Goal: Book appointment/travel/reservation

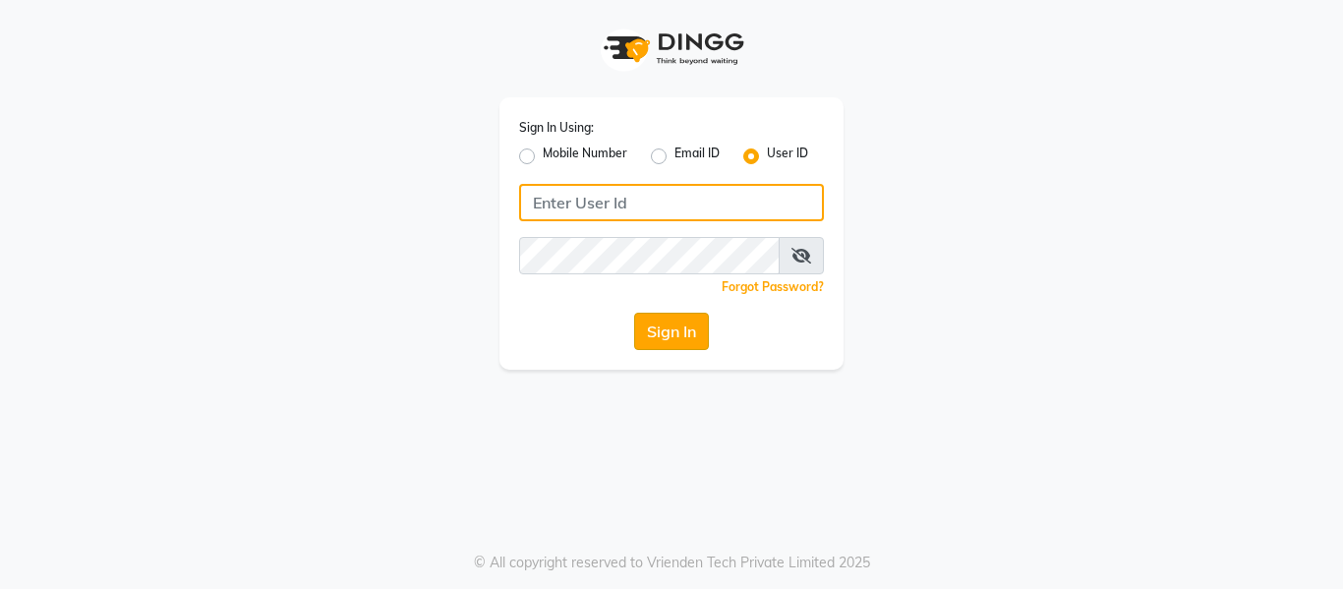
type input "ethinixexceptional"
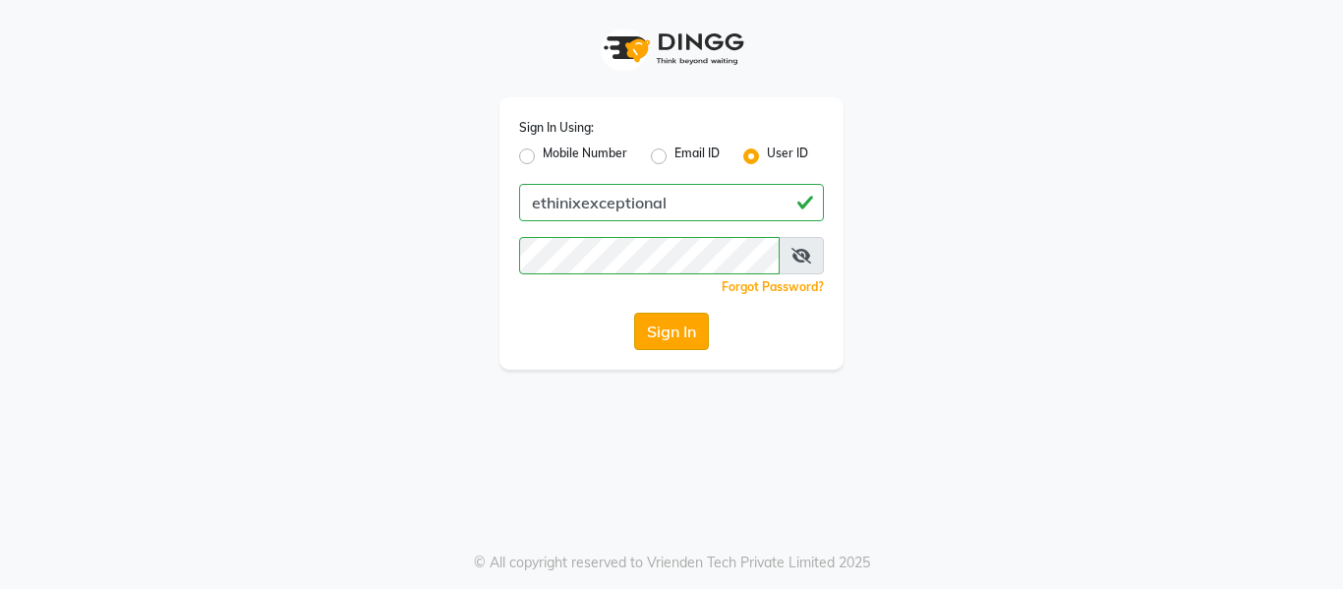
click at [683, 335] on button "Sign In" at bounding box center [671, 331] width 75 height 37
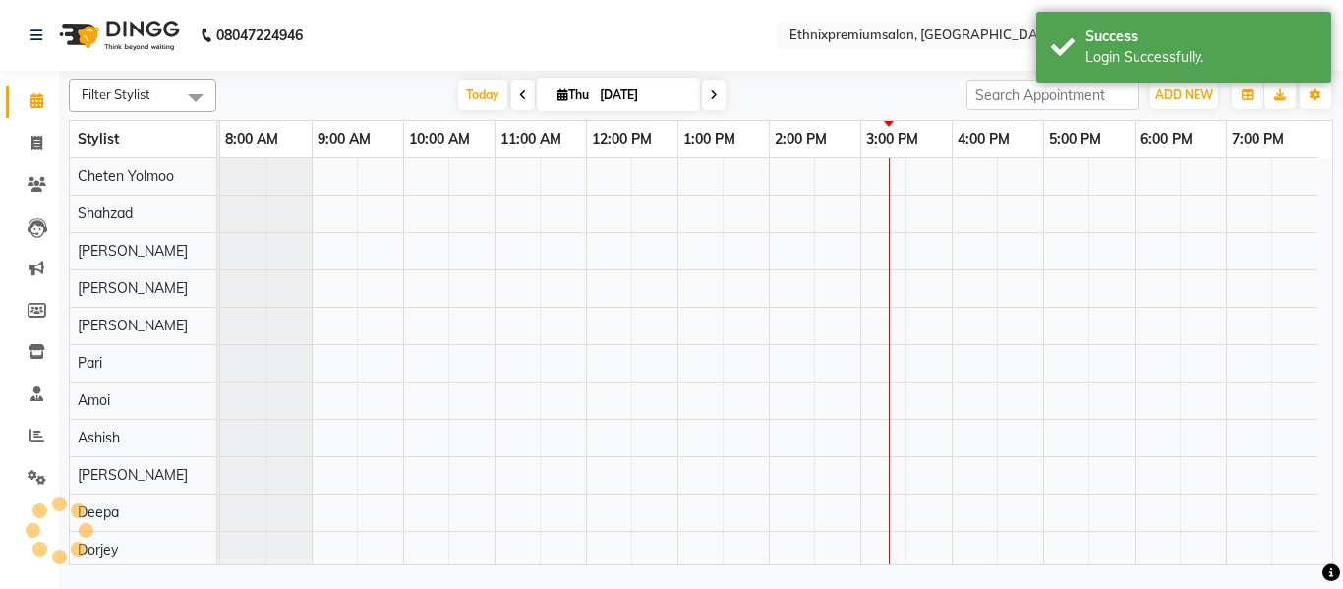
select select "en"
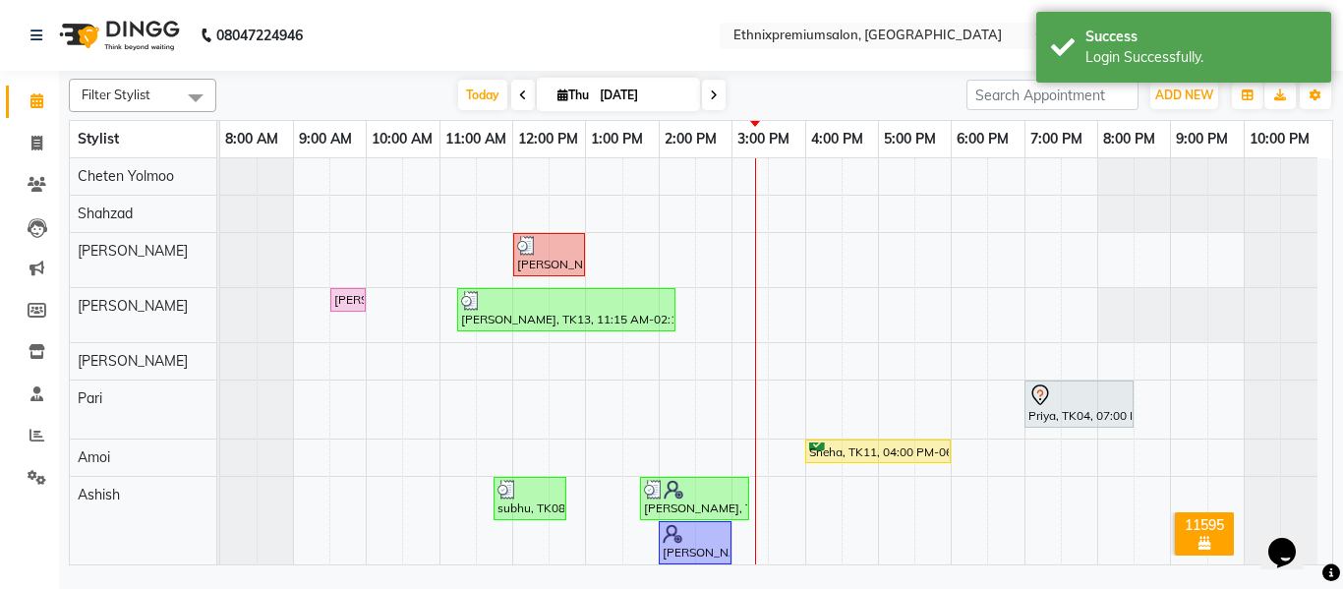
click at [702, 88] on span at bounding box center [714, 95] width 24 height 30
type input "[DATE]"
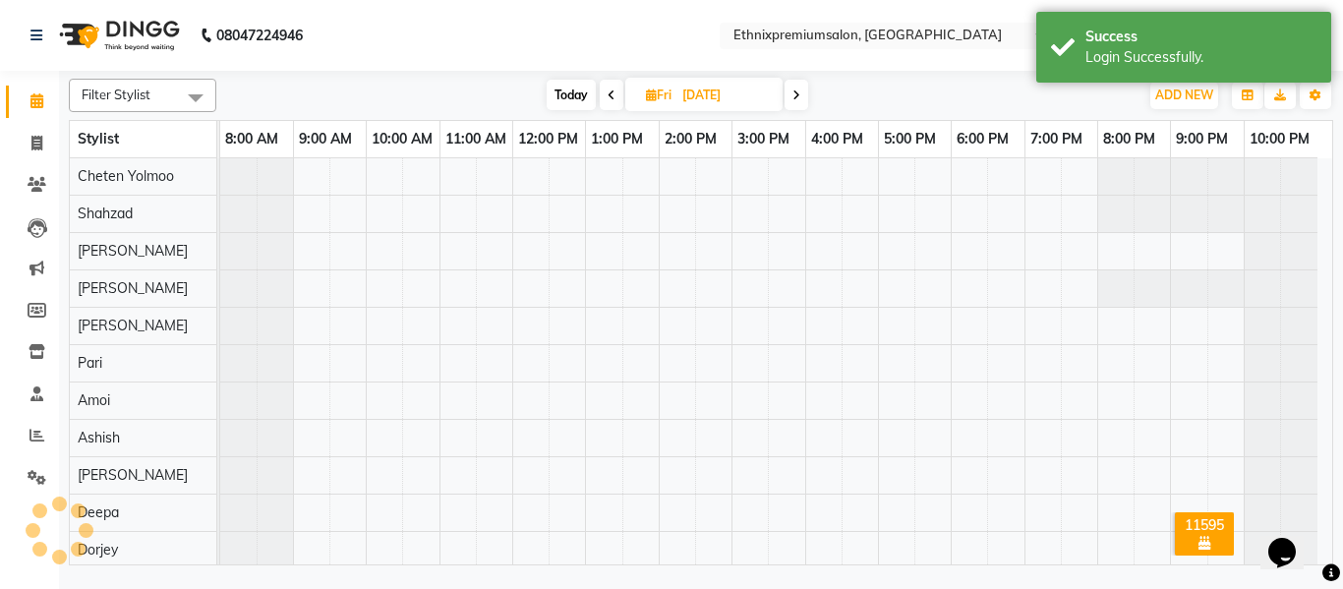
click at [713, 92] on input "[DATE]" at bounding box center [726, 95] width 98 height 29
select select "9"
select select "2025"
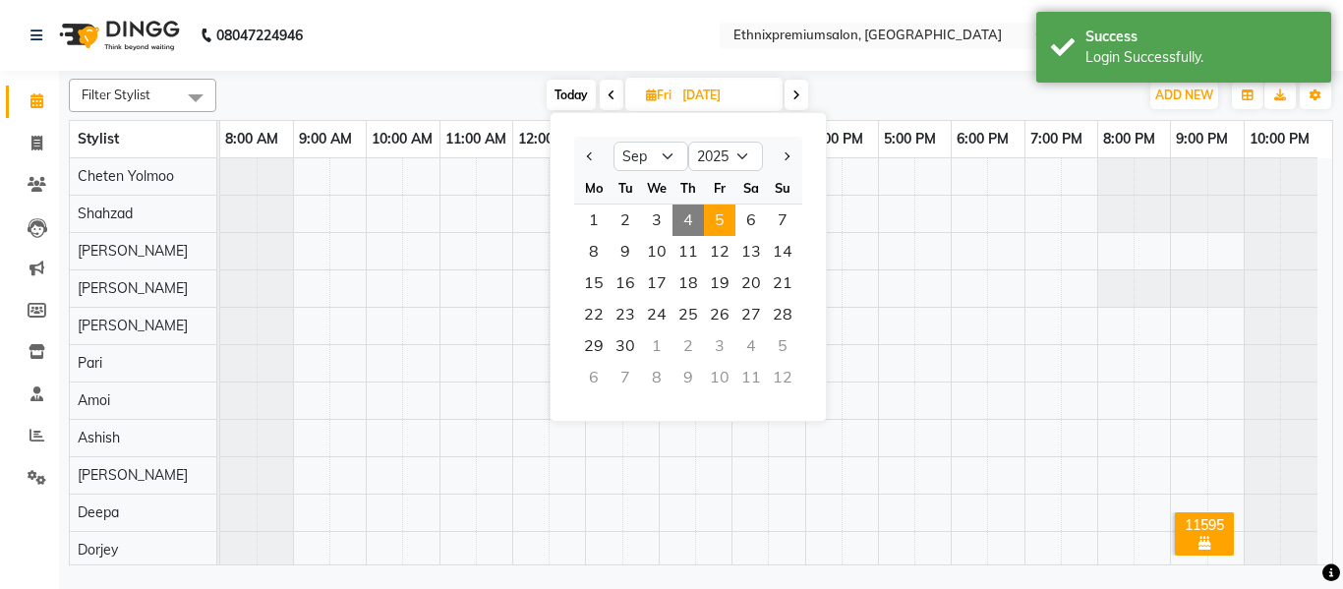
click at [802, 97] on span at bounding box center [797, 95] width 24 height 30
type input "[DATE]"
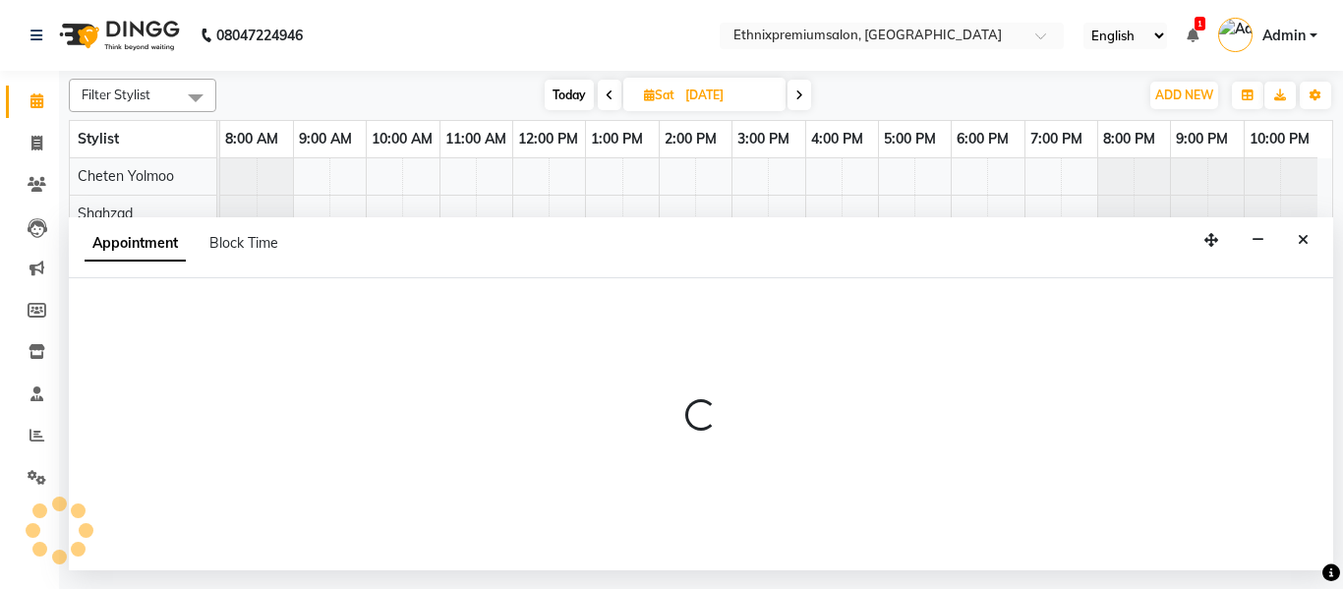
select select "21251"
select select "tentative"
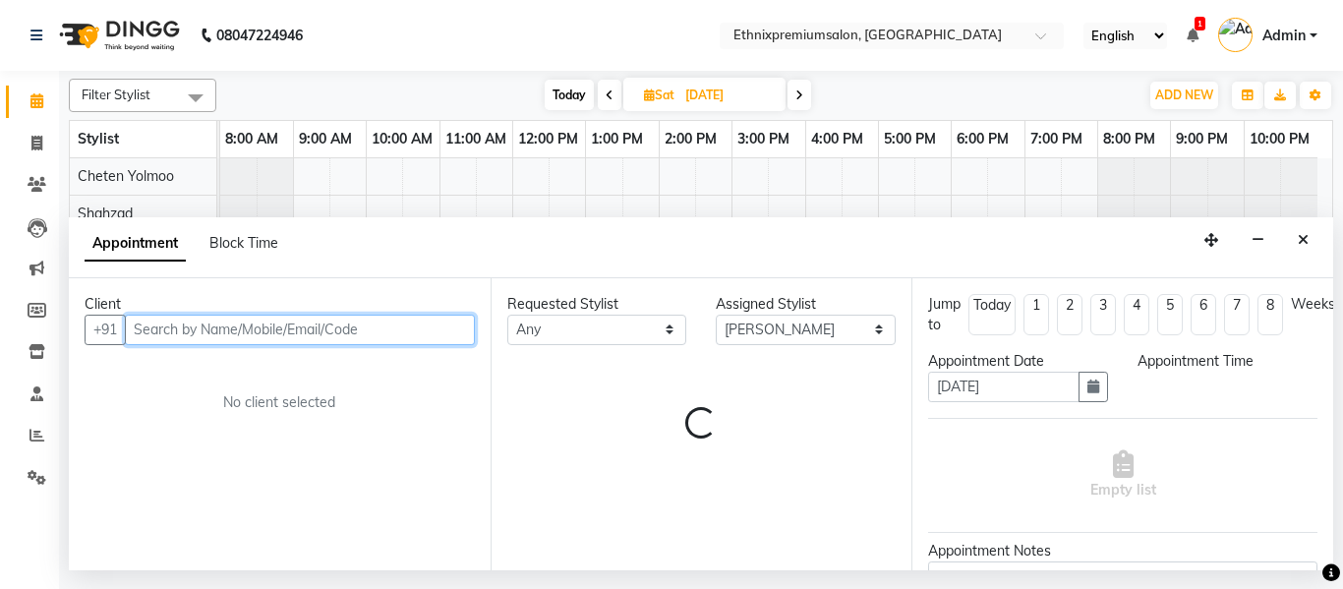
select select "570"
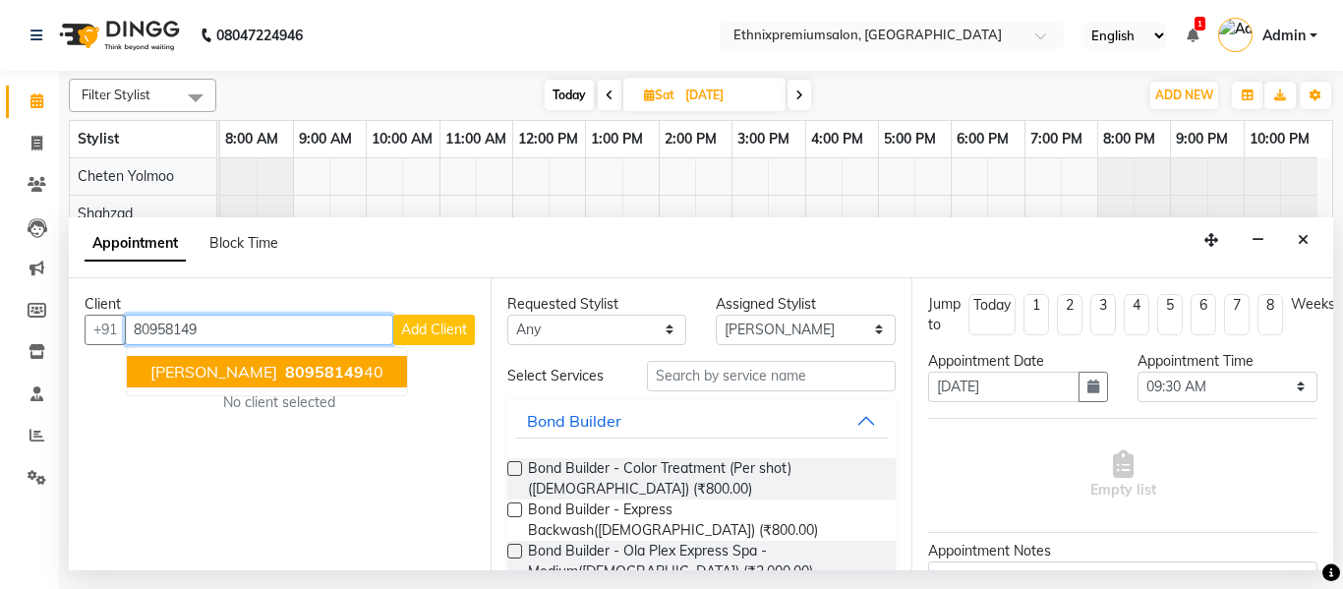
click at [267, 376] on span "[PERSON_NAME]" at bounding box center [213, 372] width 127 height 20
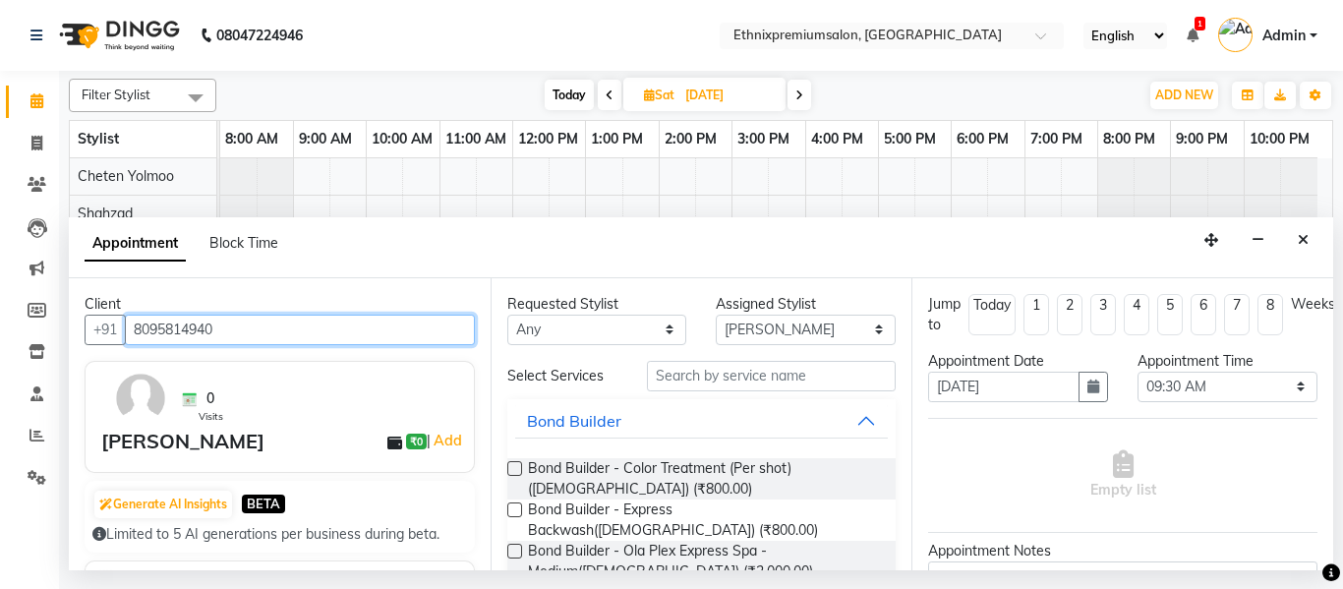
type input "8095814940"
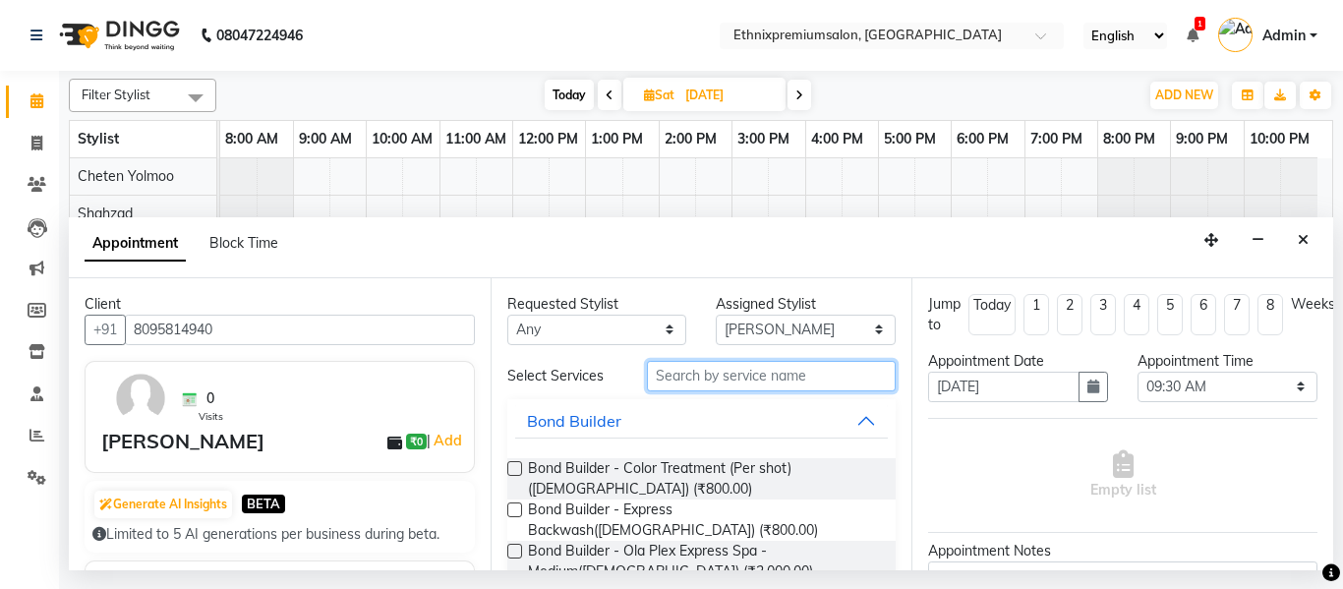
click at [742, 372] on input "text" at bounding box center [772, 376] width 250 height 30
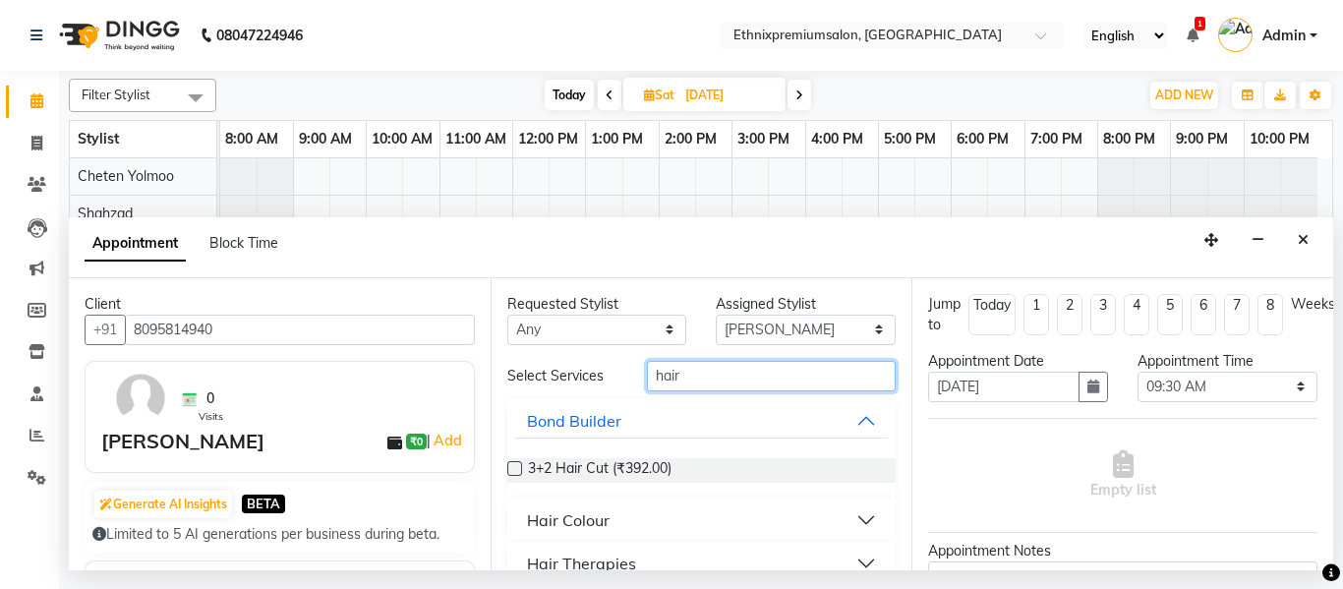
type input "hair"
click at [509, 468] on label at bounding box center [514, 468] width 15 height 15
click at [509, 468] on input "checkbox" at bounding box center [513, 470] width 13 height 13
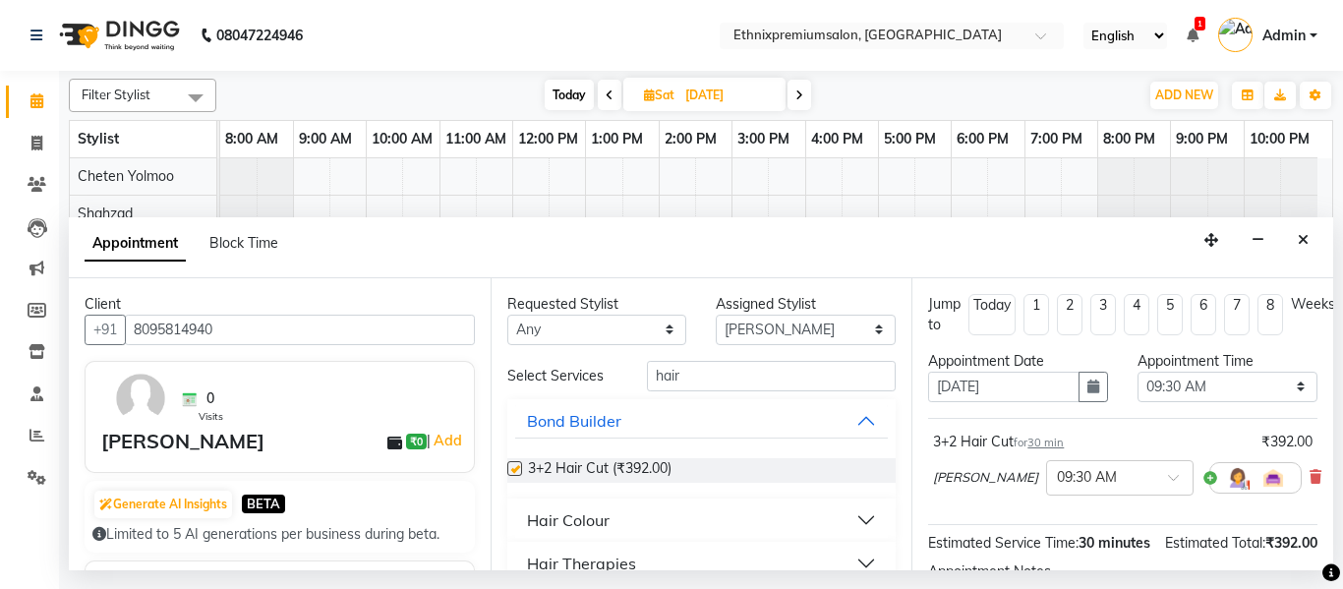
checkbox input "false"
click at [763, 327] on select "Select Amoi [PERSON_NAME] [PERSON_NAME] Yolmoo [PERSON_NAME] [PERSON_NAME] KP […" at bounding box center [806, 330] width 180 height 30
click at [764, 337] on select "Select Amoi [PERSON_NAME] [PERSON_NAME] Yolmoo [PERSON_NAME] [PERSON_NAME] KP […" at bounding box center [806, 330] width 180 height 30
select select "28070"
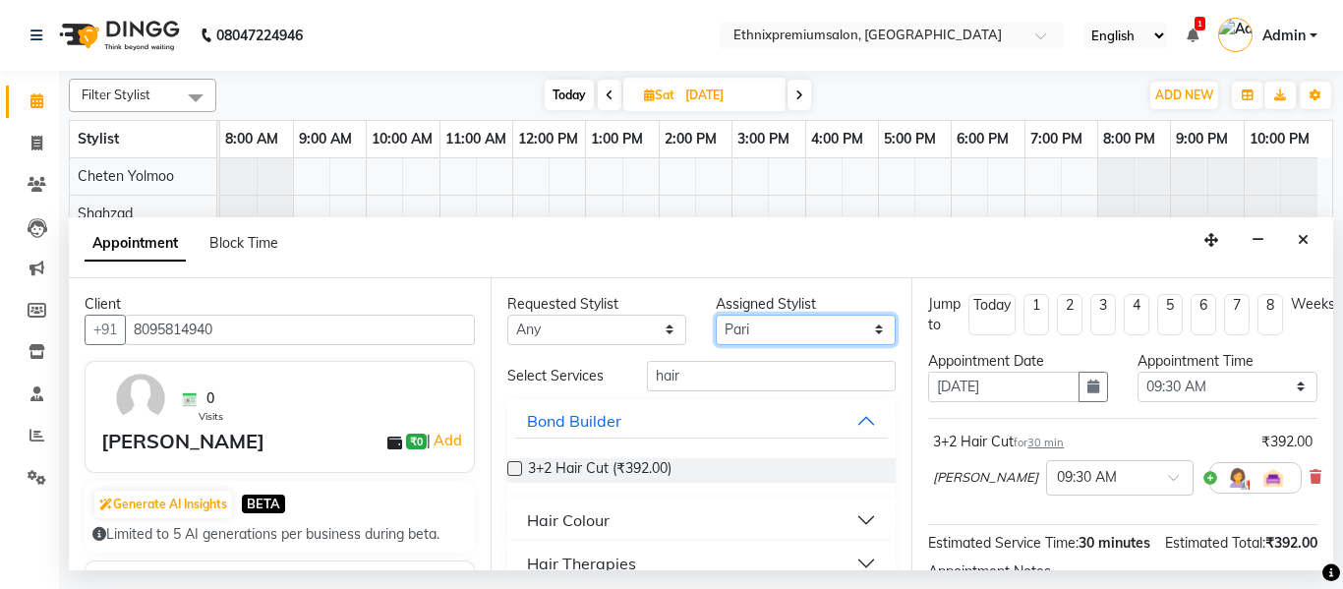
click at [716, 315] on select "Select Amoi [PERSON_NAME] [PERSON_NAME] Yolmoo [PERSON_NAME] [PERSON_NAME] KP […" at bounding box center [806, 330] width 180 height 30
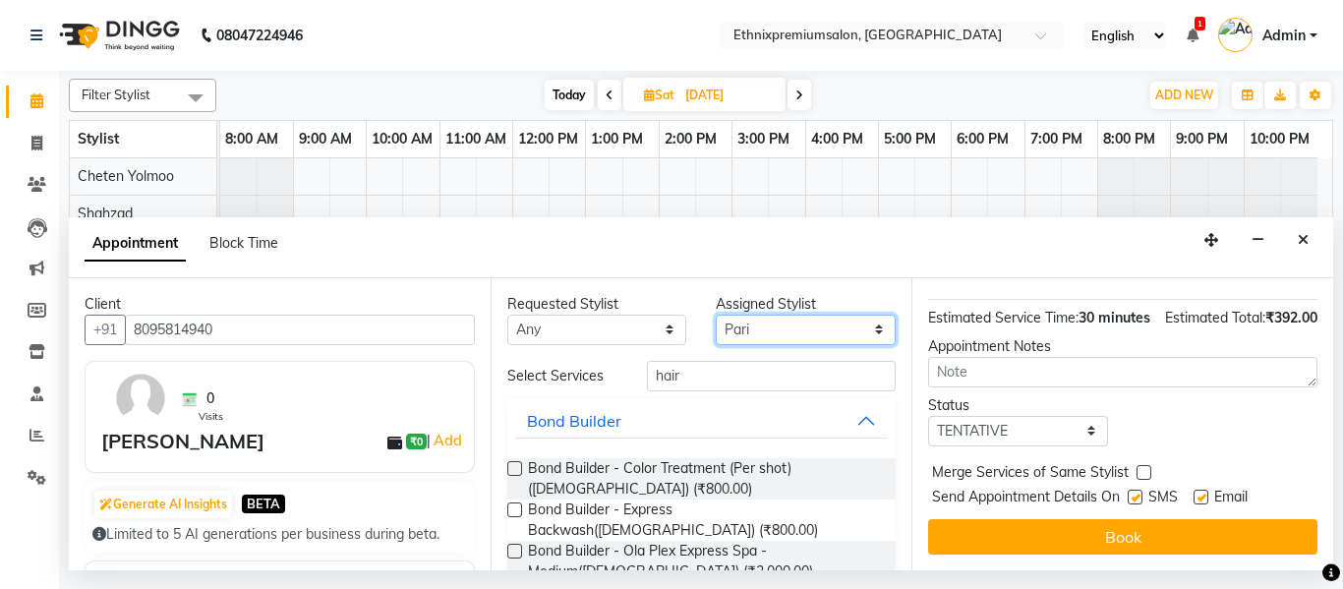
scroll to position [243, 0]
click at [1041, 441] on select "Select TENTATIVE CONFIRM UPCOMING" at bounding box center [1018, 431] width 180 height 30
click at [1163, 406] on div "Status Select TENTATIVE CONFIRM UPCOMING" at bounding box center [1122, 420] width 419 height 51
click at [1306, 249] on button "Close" at bounding box center [1303, 240] width 29 height 30
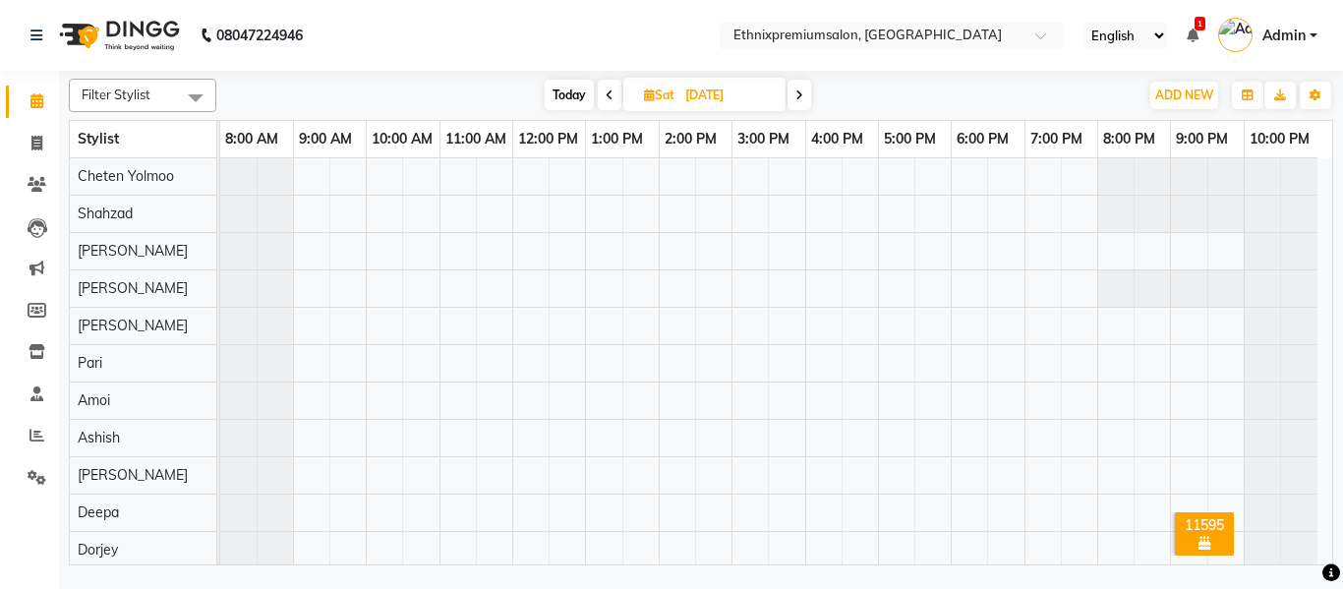
click at [607, 88] on span at bounding box center [610, 95] width 24 height 30
click at [607, 88] on span at bounding box center [612, 95] width 24 height 30
type input "[DATE]"
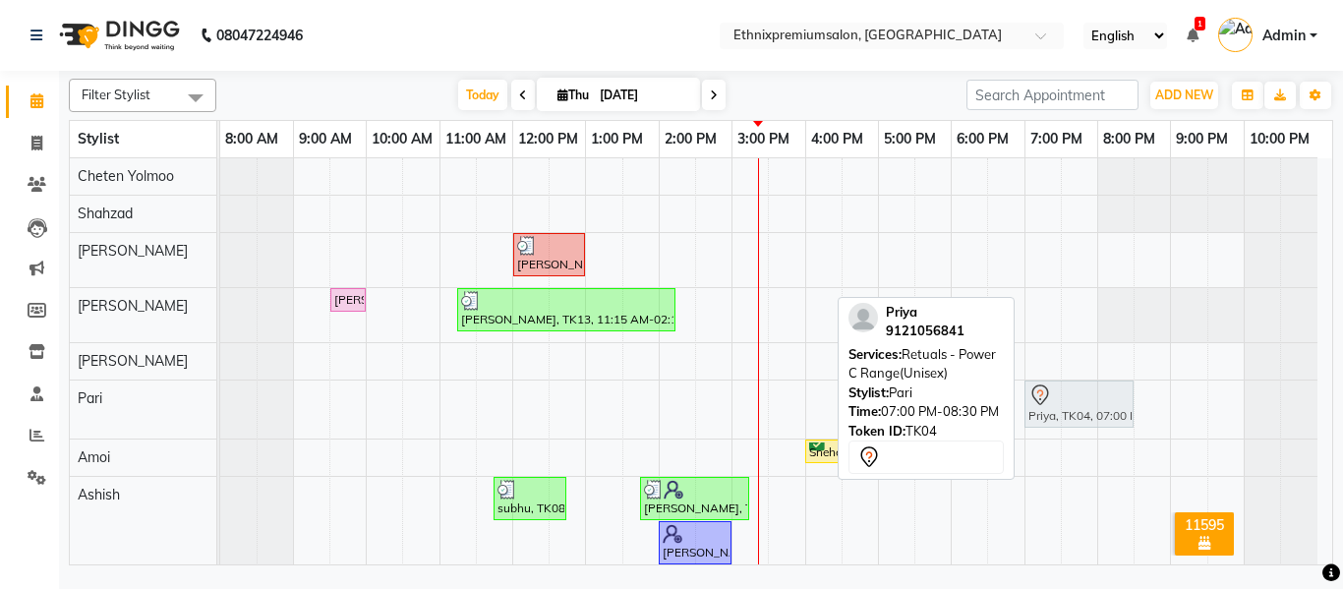
drag, startPoint x: 1062, startPoint y: 401, endPoint x: 1072, endPoint y: 384, distance: 19.4
click at [220, 384] on div "Priya, TK04, 07:00 PM-08:30 PM, Retuals - Power C Range(Unisex) Priya, TK04, 07…" at bounding box center [220, 410] width 0 height 58
click at [1072, 389] on div at bounding box center [1079, 395] width 101 height 24
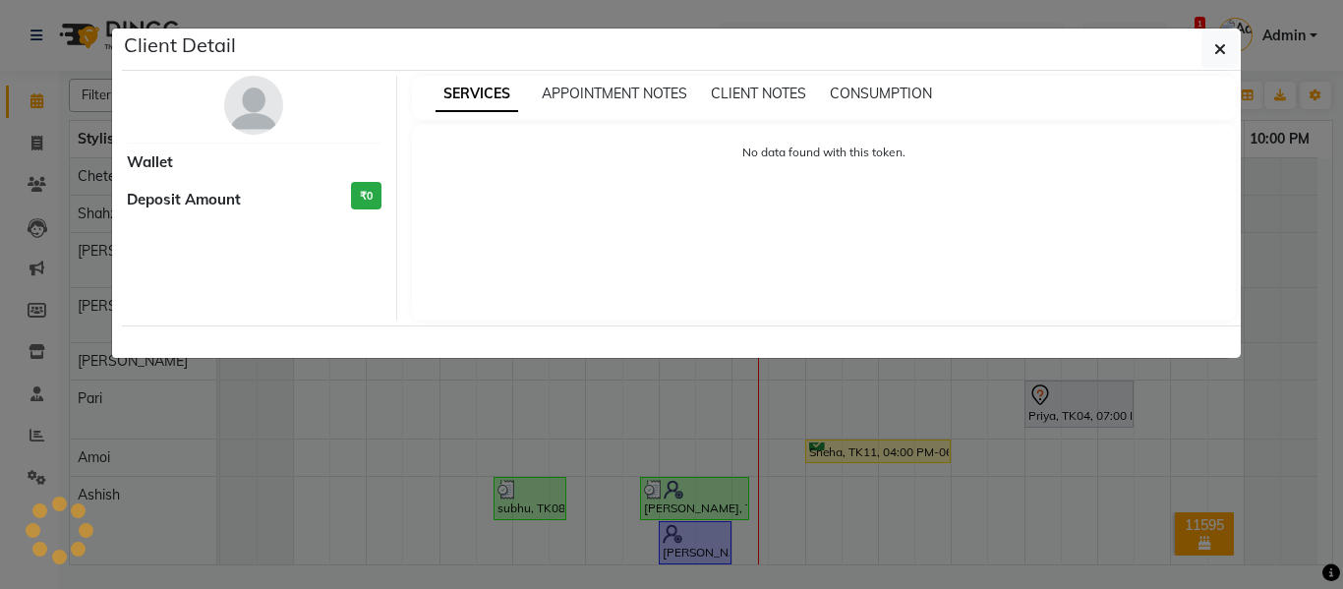
select select "7"
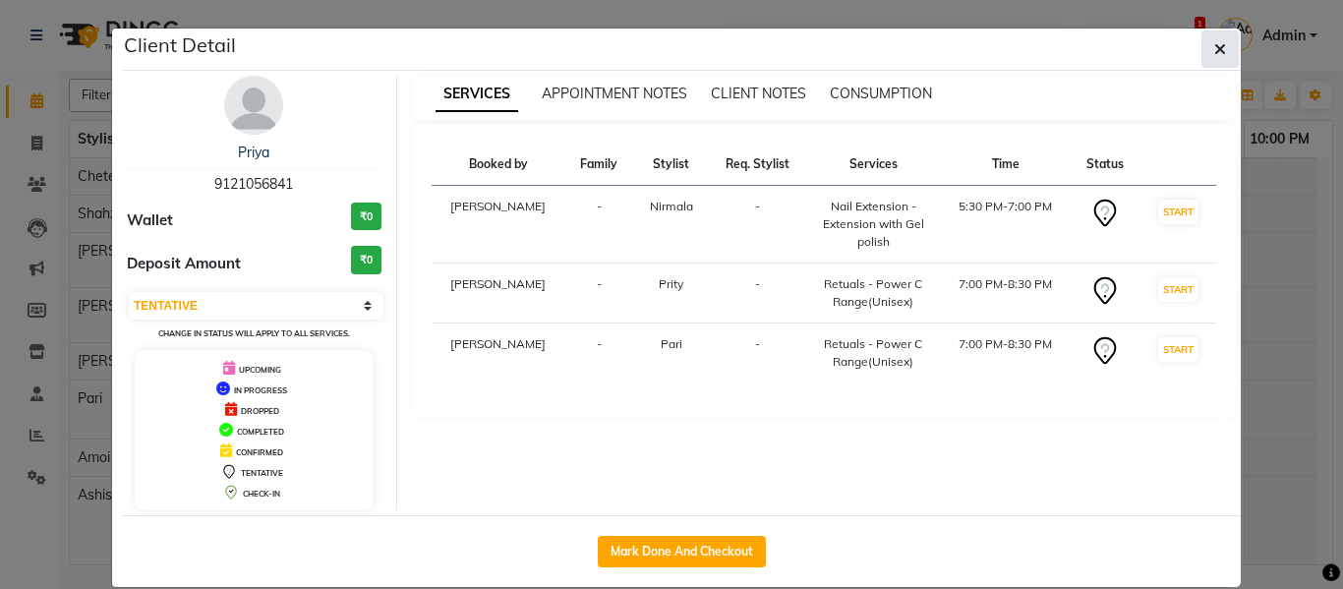
click at [1222, 44] on button "button" at bounding box center [1220, 48] width 37 height 37
